Goal: Task Accomplishment & Management: Use online tool/utility

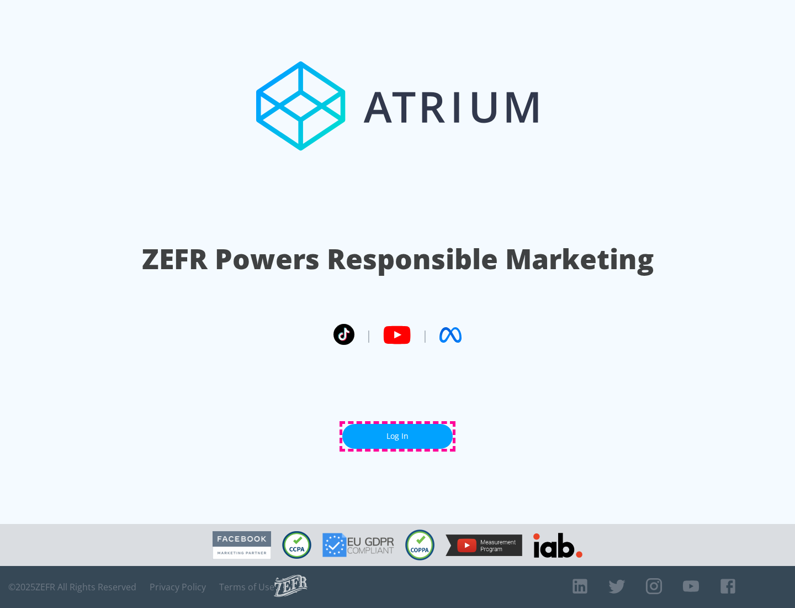
click at [398, 436] on link "Log In" at bounding box center [397, 436] width 110 height 25
